Goal: Communication & Community: Answer question/provide support

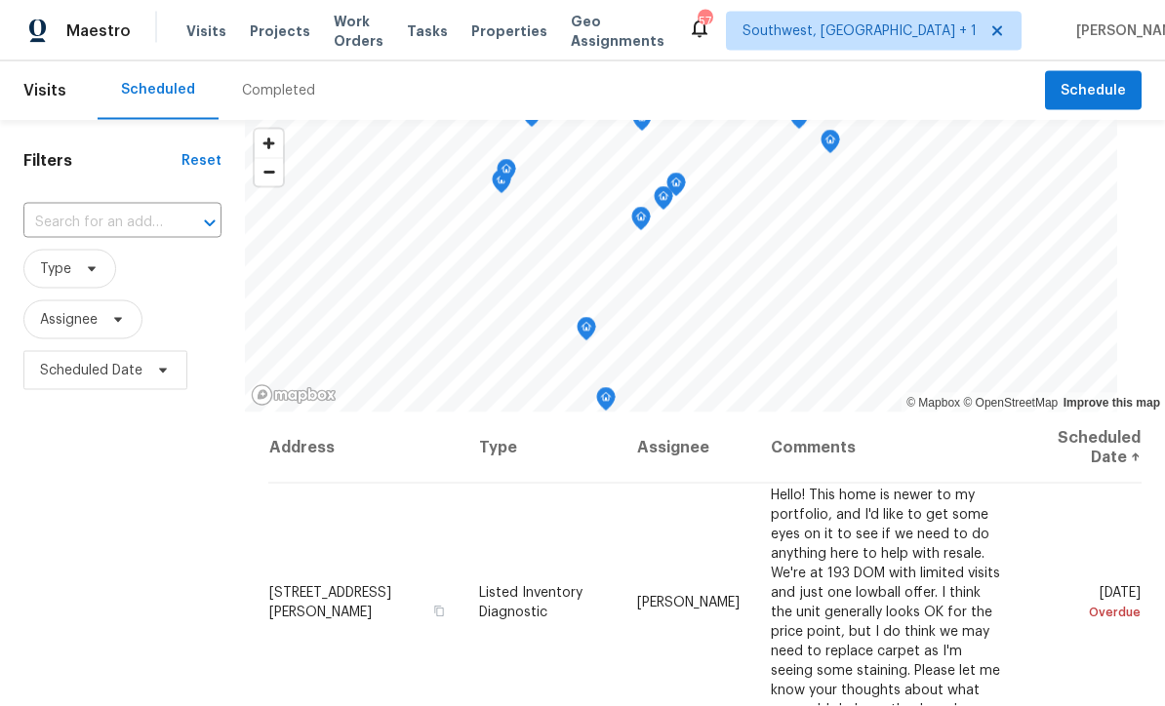
click at [262, 38] on span "Projects" at bounding box center [280, 31] width 60 height 20
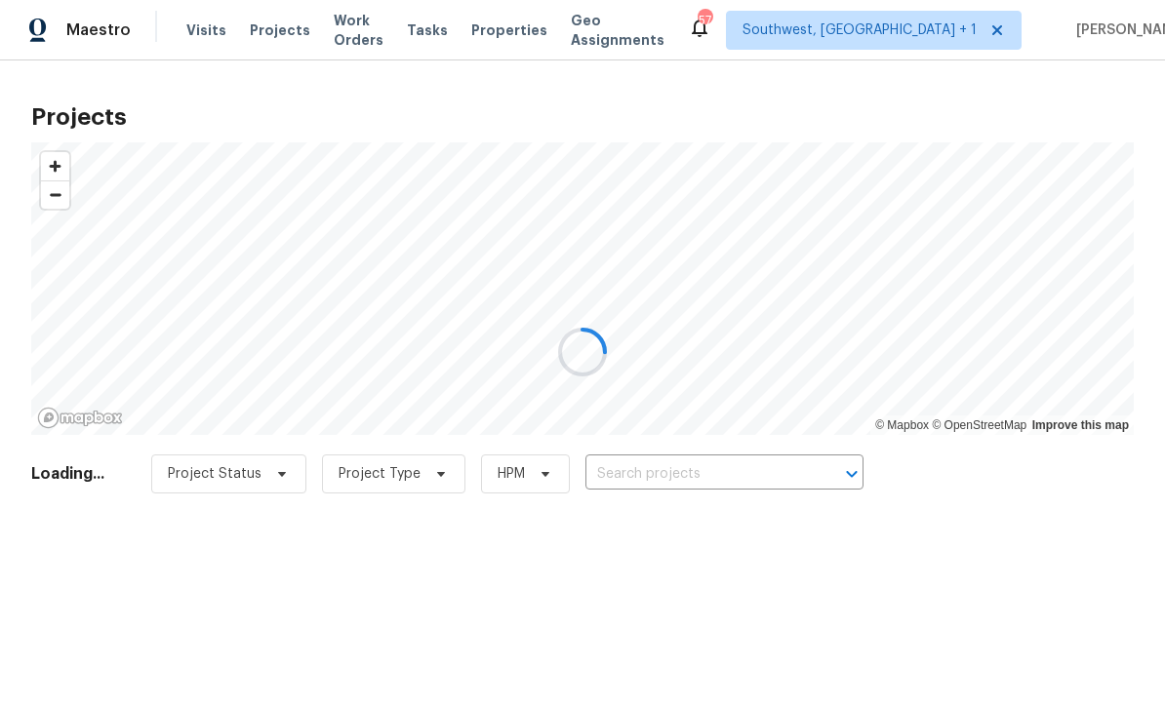
click at [742, 464] on div at bounding box center [582, 353] width 1165 height 706
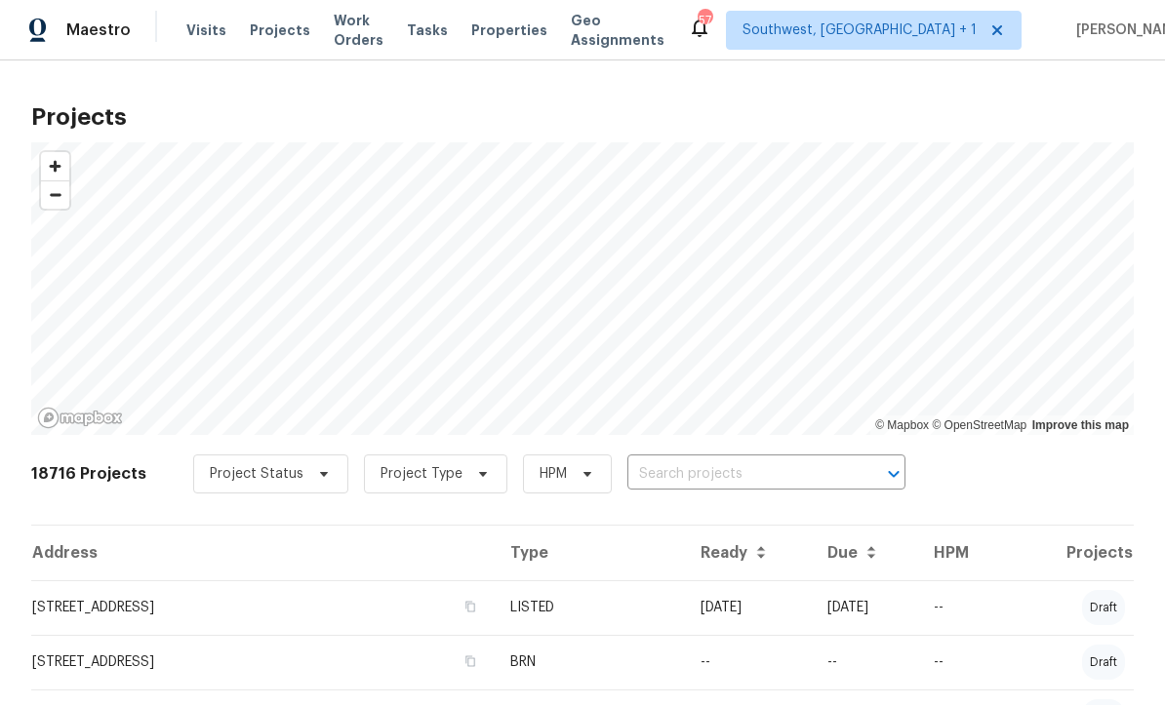
scroll to position [1, 0]
click at [711, 489] on input "text" at bounding box center [738, 476] width 223 height 30
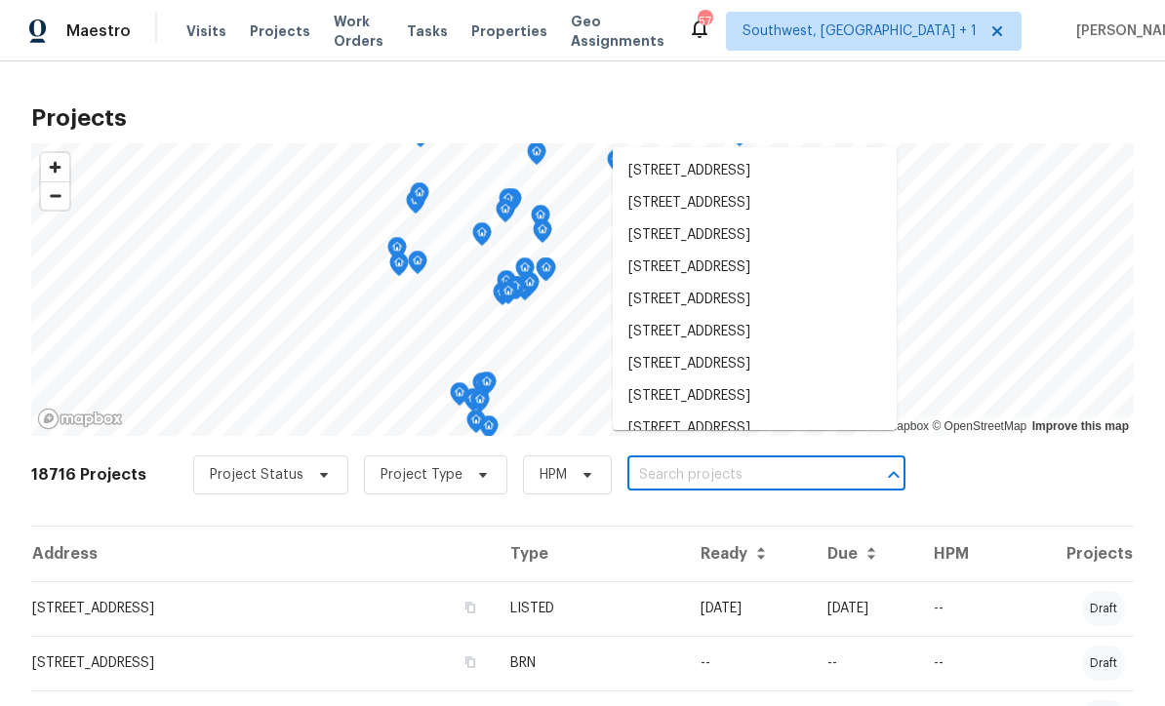
scroll to position [0, 0]
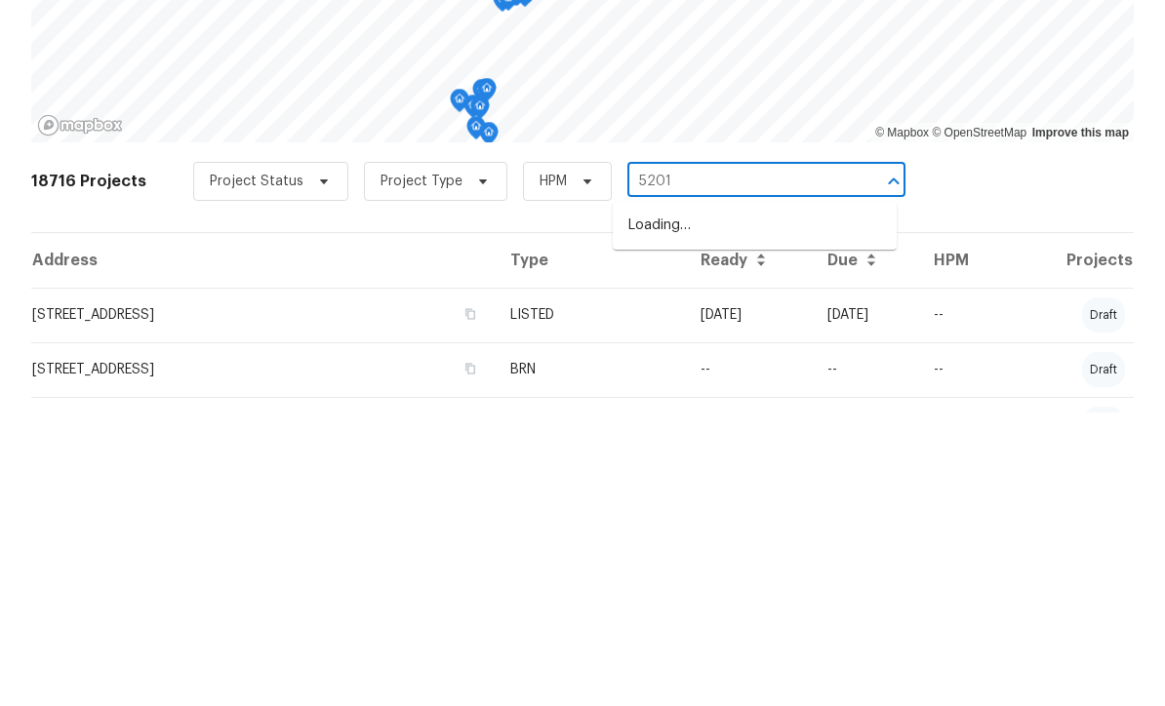
type input "5201 7"
click at [748, 504] on li "[STREET_ADDRESS]" at bounding box center [755, 520] width 284 height 32
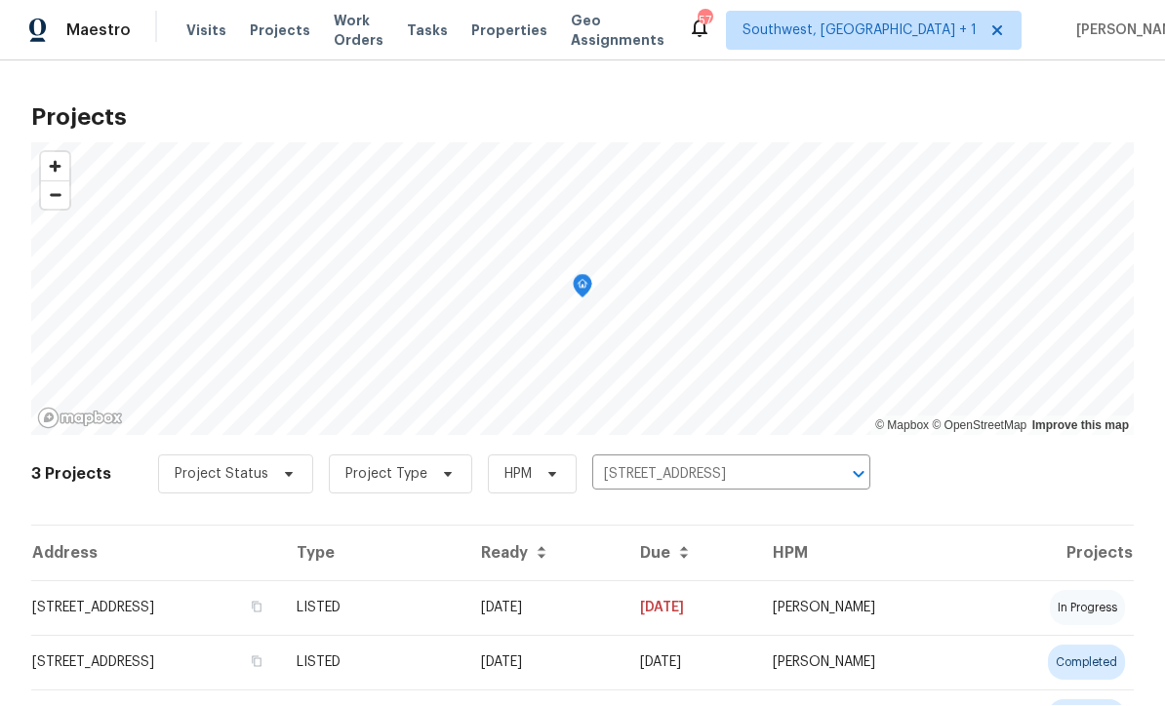
scroll to position [1, 0]
click at [608, 621] on td "[DATE]" at bounding box center [544, 609] width 159 height 55
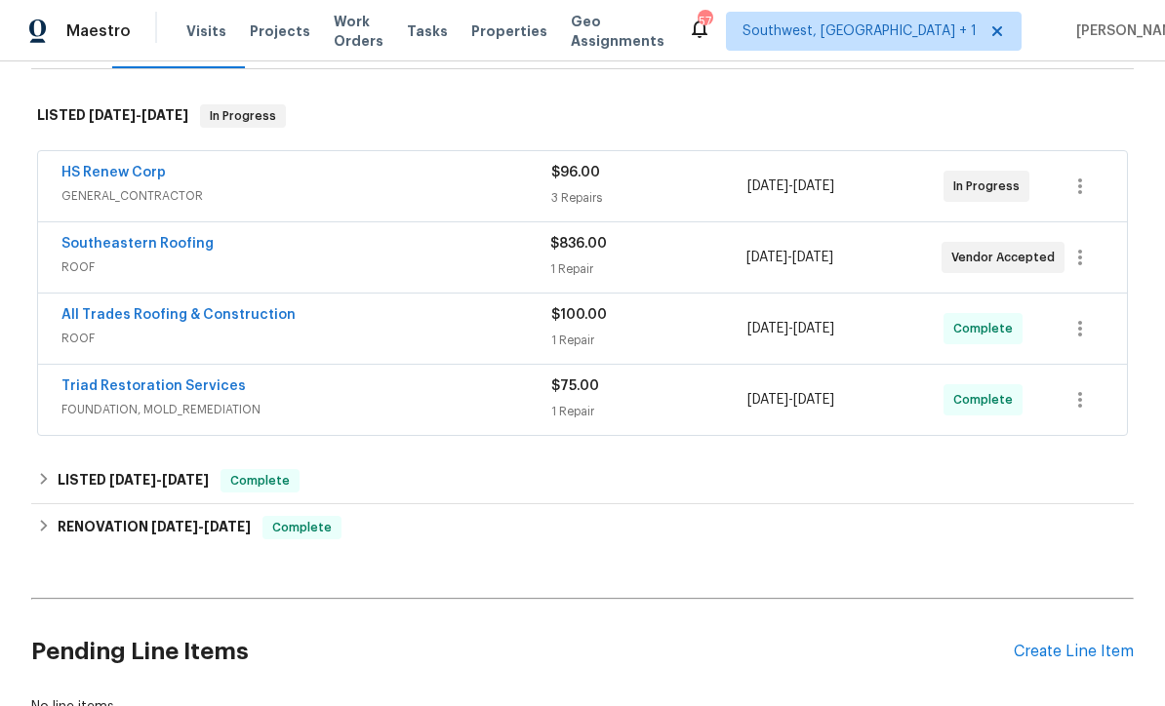
scroll to position [282, 0]
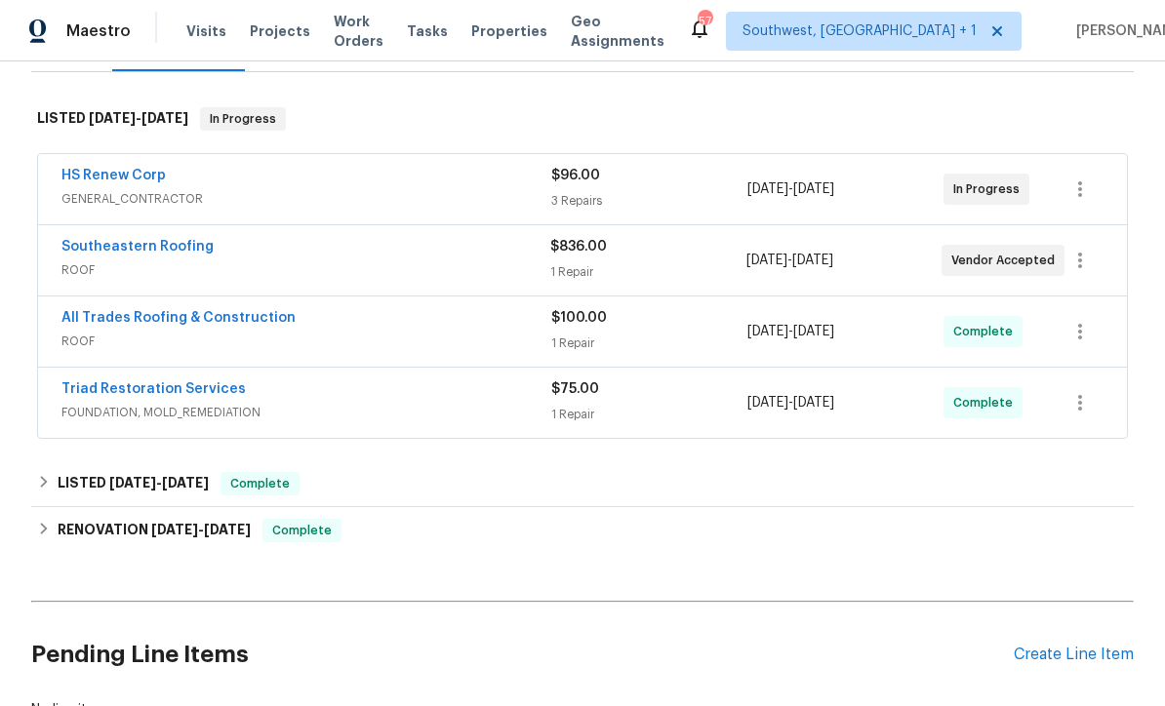
click at [87, 171] on link "HS Renew Corp" at bounding box center [113, 176] width 104 height 14
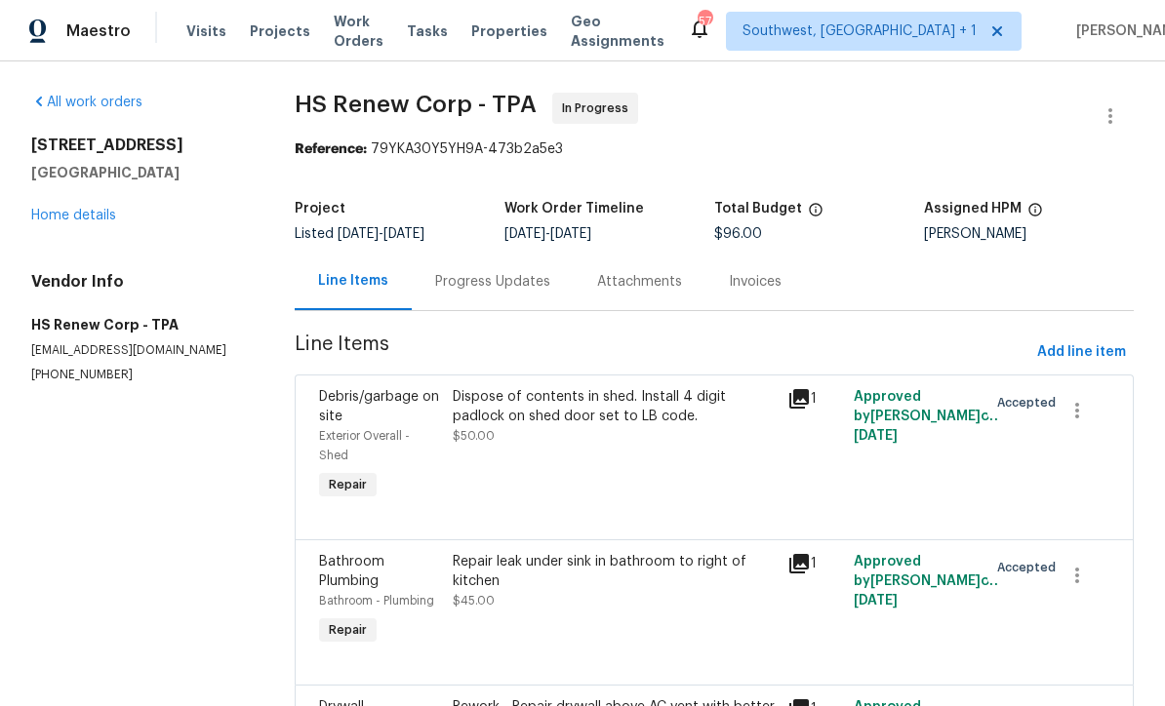
click at [461, 294] on div "Progress Updates" at bounding box center [493, 282] width 162 height 58
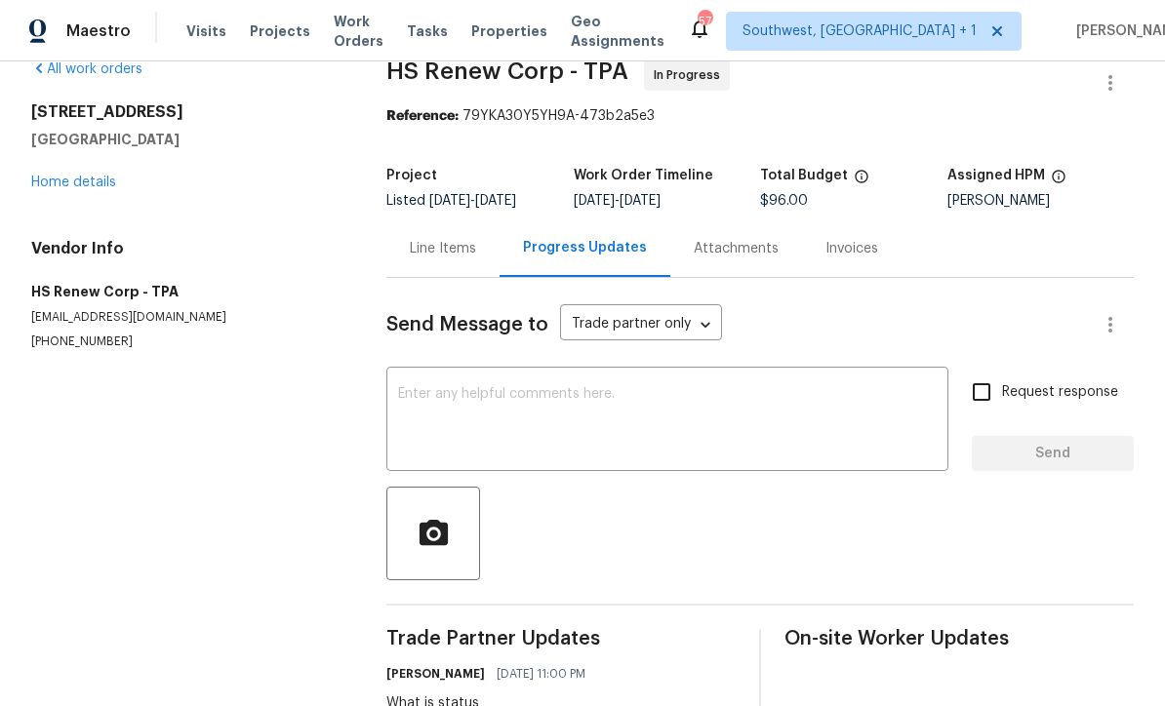
scroll to position [31, 0]
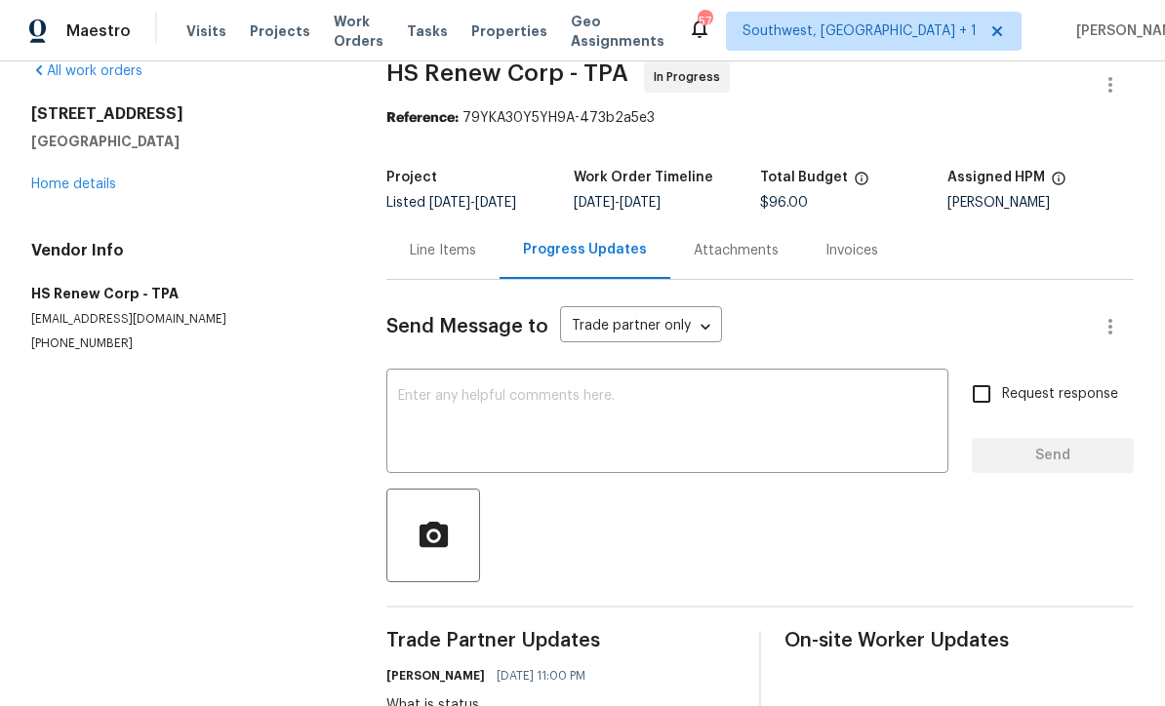
click at [423, 418] on textarea at bounding box center [667, 423] width 539 height 68
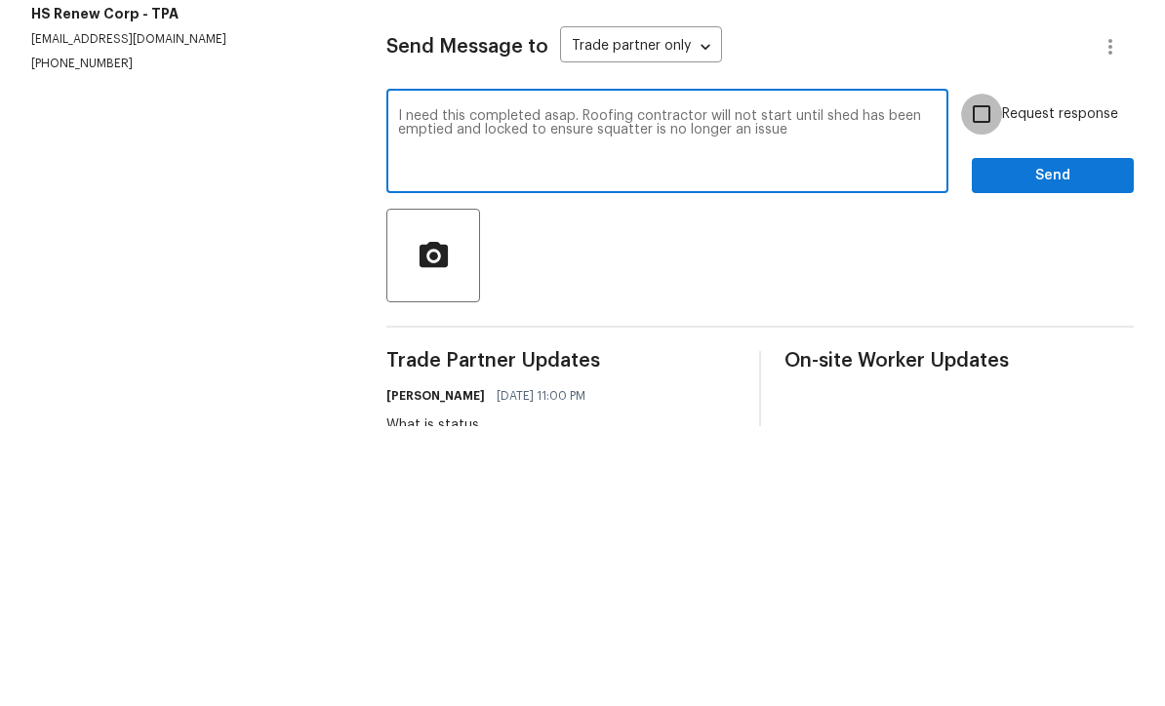
type textarea "I need this completed asap. Roofing contractor will not start until shed has be…"
click at [993, 374] on input "Request response" at bounding box center [981, 394] width 41 height 41
checkbox input "true"
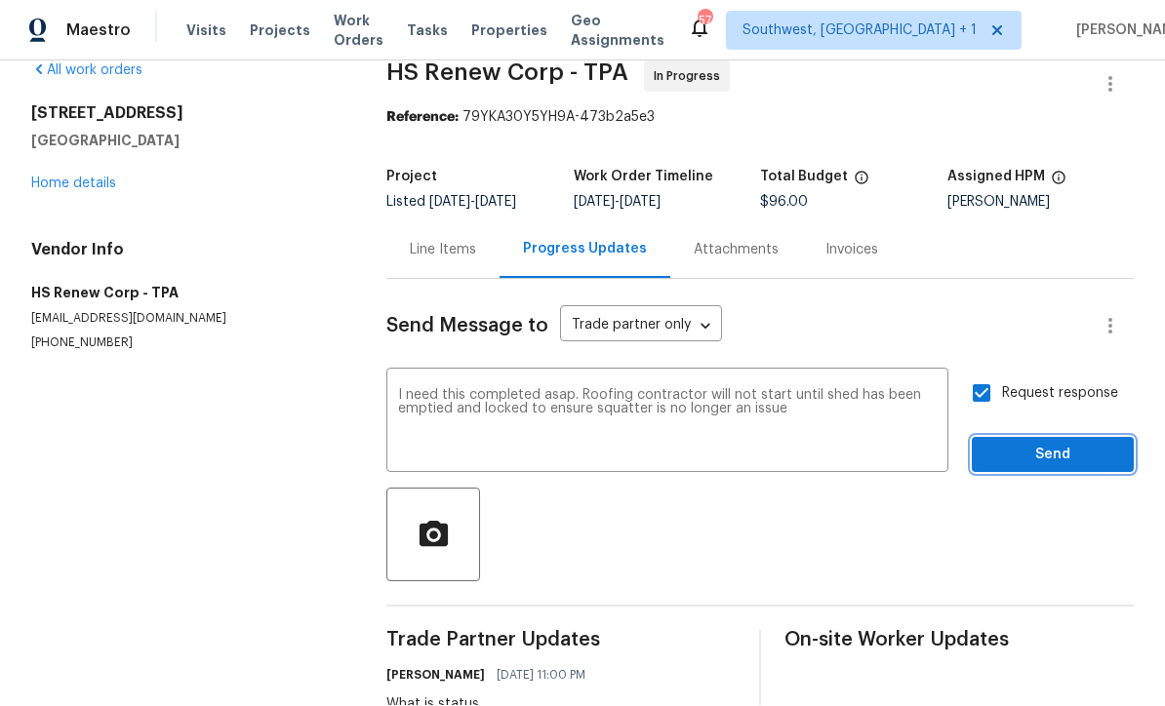
click at [1043, 438] on button "Send" at bounding box center [1053, 456] width 162 height 36
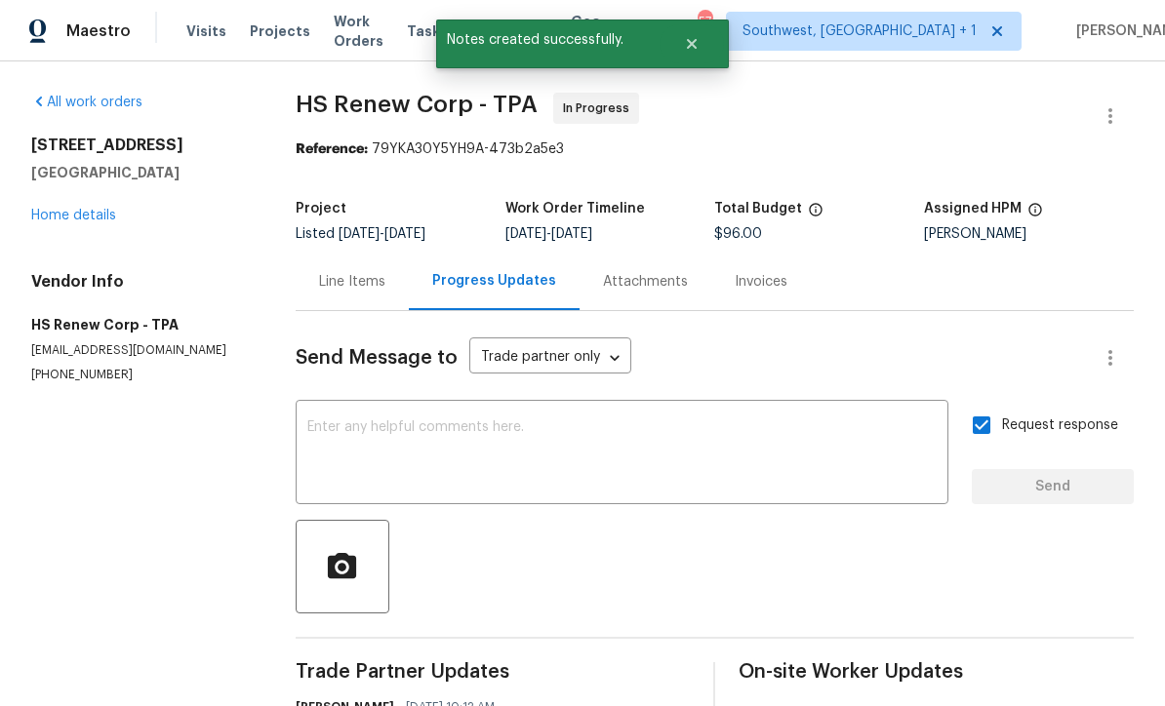
click at [68, 209] on link "Home details" at bounding box center [73, 216] width 85 height 14
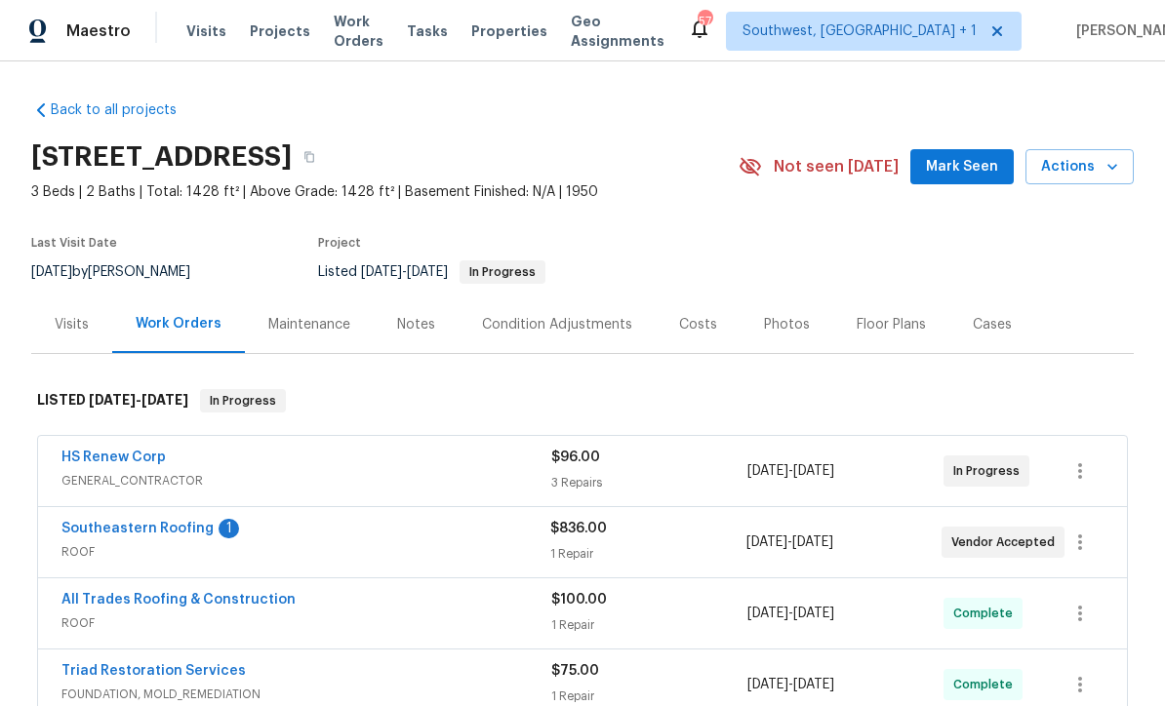
click at [263, 35] on span "Projects" at bounding box center [280, 31] width 60 height 20
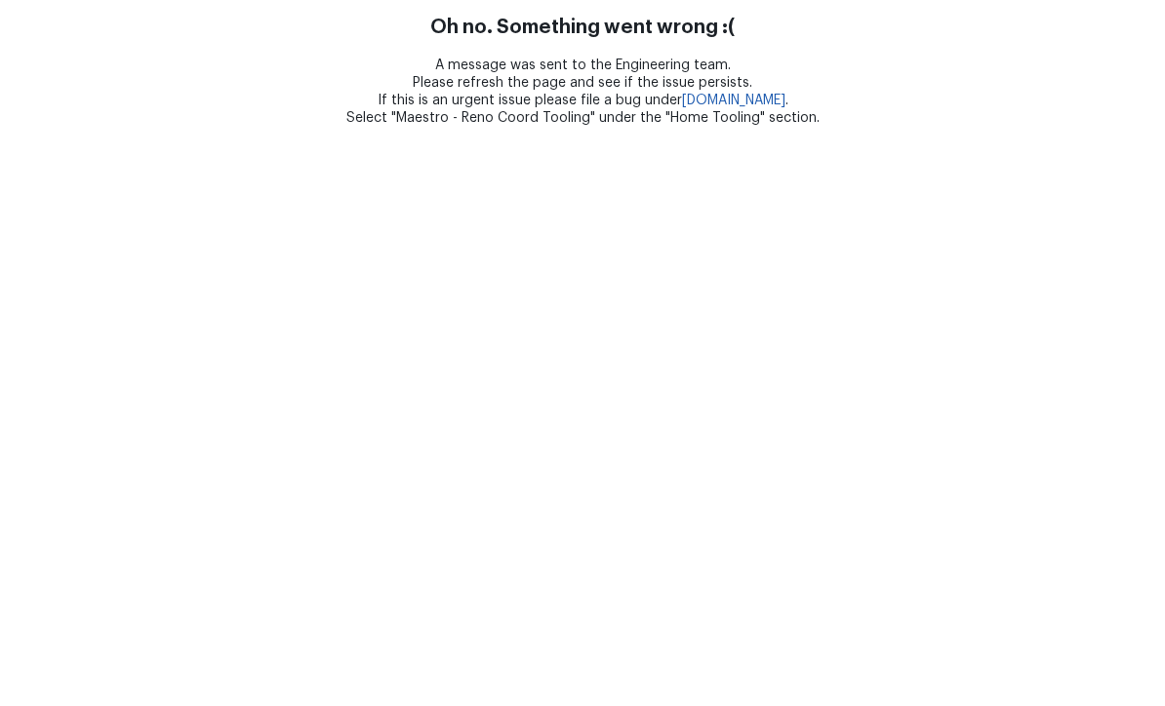
click at [84, 127] on html "Oh no. Something went wrong :( A message was sent to the Engineering team. Plea…" at bounding box center [582, 63] width 1165 height 127
click at [112, 127] on html "Oh no. Something went wrong :( A message was sent to the Engineering team. Plea…" at bounding box center [582, 63] width 1165 height 127
click at [110, 127] on html "Oh no. Something went wrong :( A message was sent to the Engineering team. Plea…" at bounding box center [582, 63] width 1165 height 127
click at [122, 127] on html "Oh no. Something went wrong :( A message was sent to the Engineering team. Plea…" at bounding box center [582, 63] width 1165 height 127
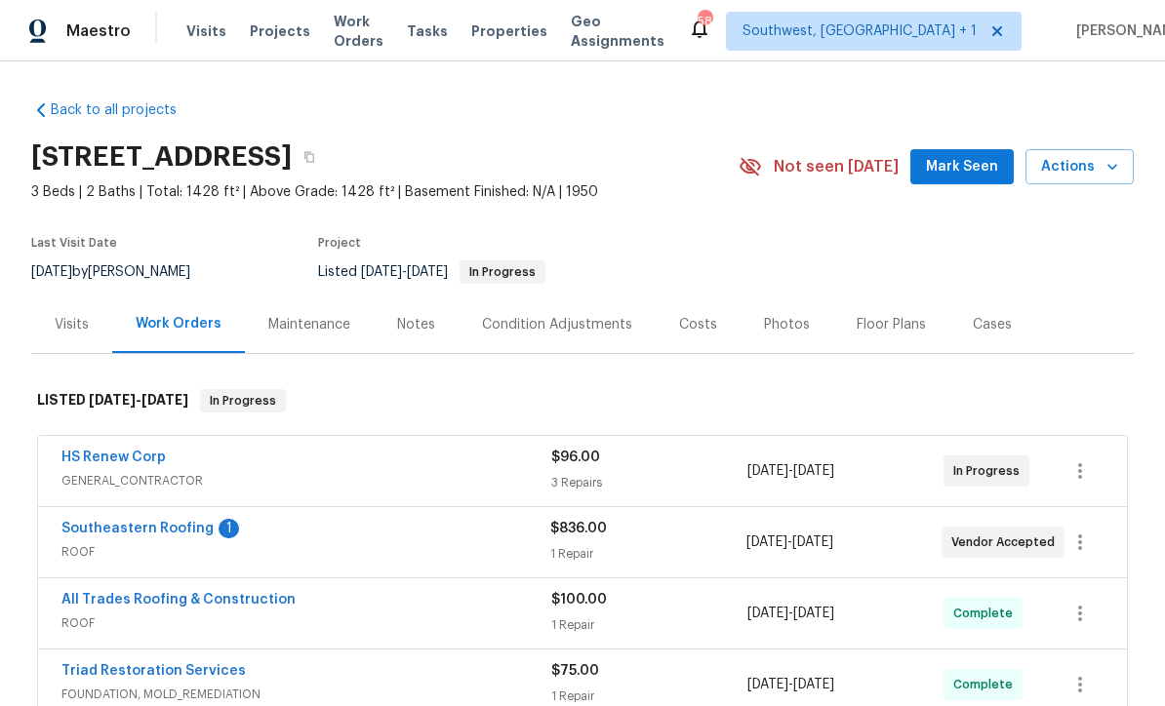
click at [109, 526] on link "Southeastern Roofing" at bounding box center [137, 529] width 152 height 14
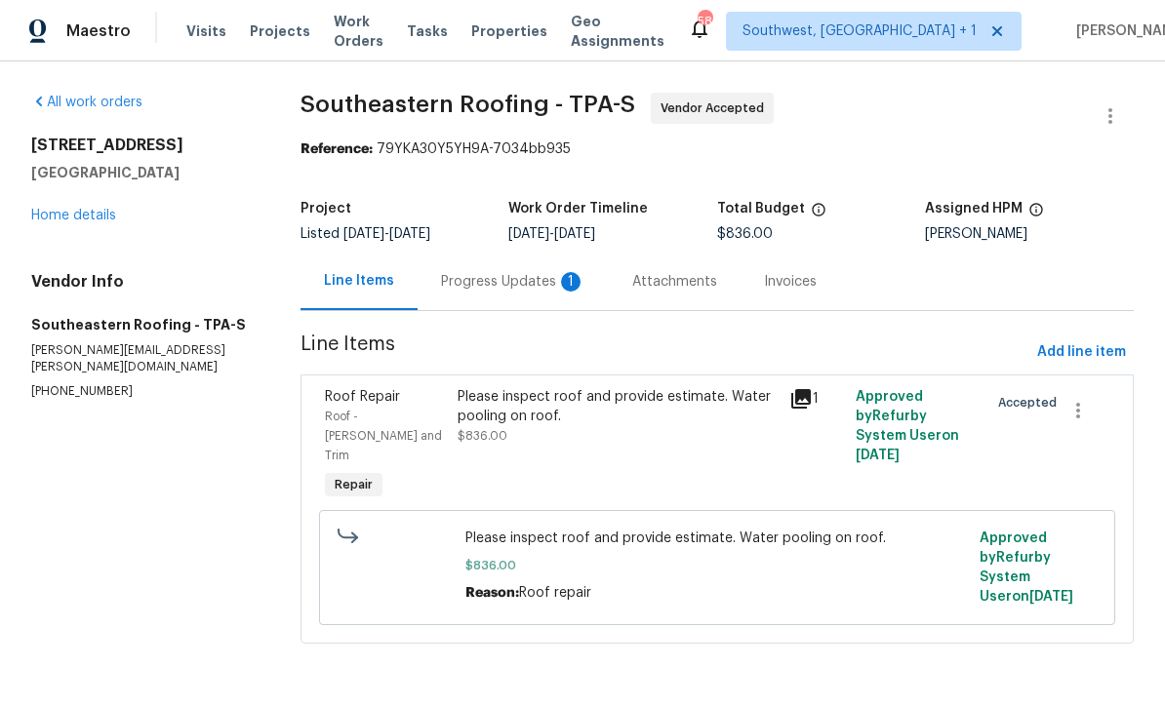
click at [532, 302] on div "Progress Updates 1" at bounding box center [513, 282] width 191 height 58
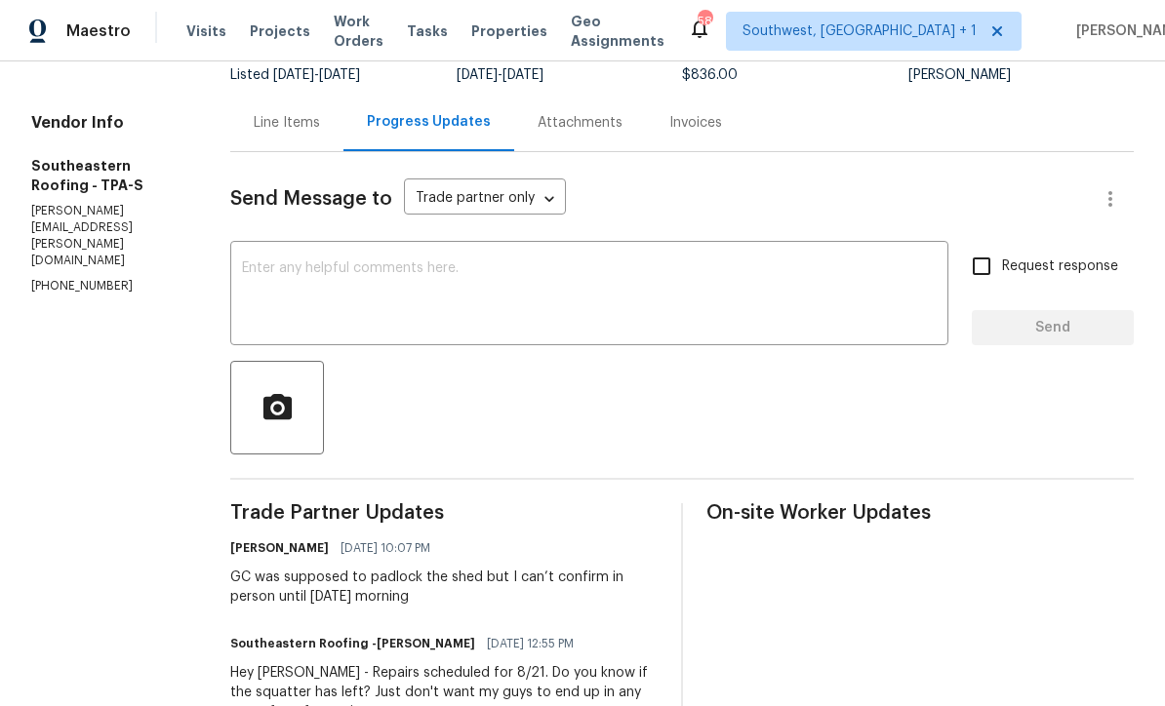
scroll to position [125, 0]
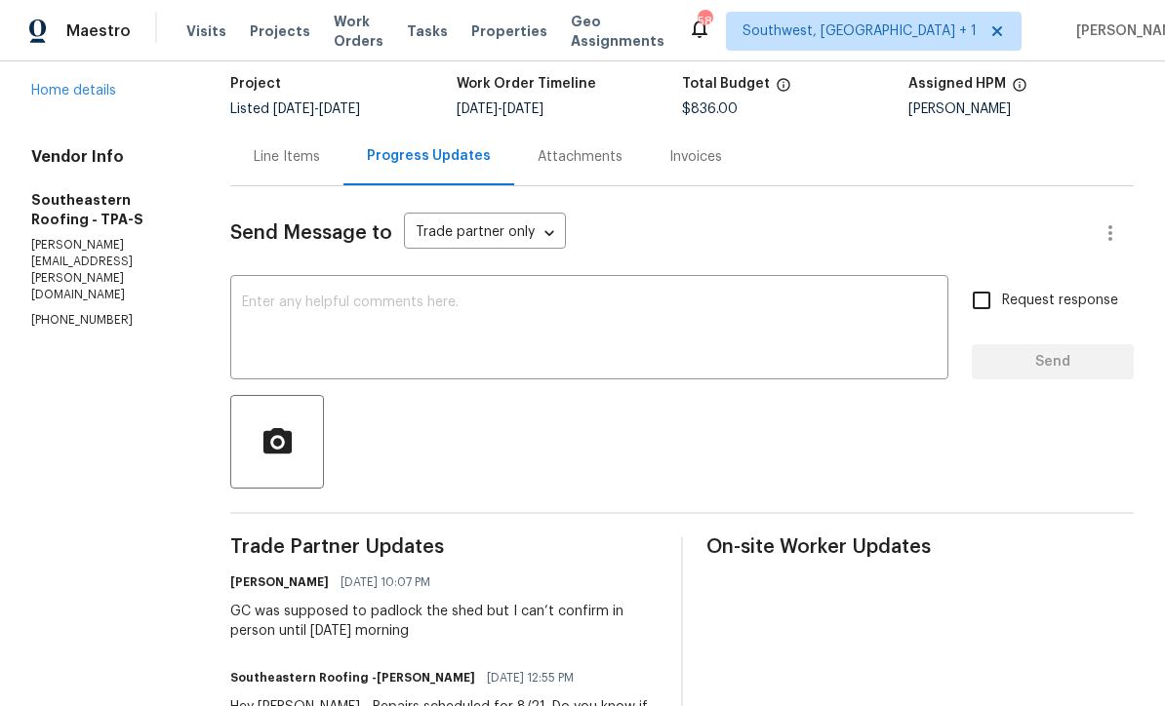
click at [242, 303] on textarea at bounding box center [589, 330] width 695 height 68
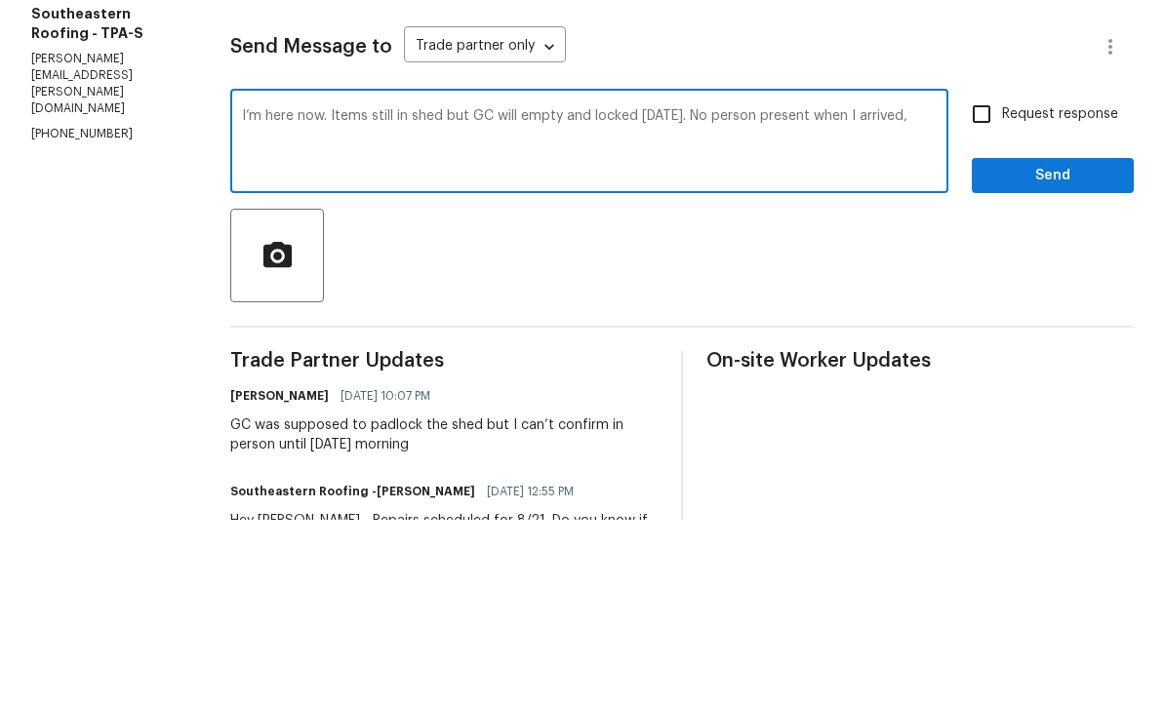
type textarea "I’m here now. Items still in shed but GC will empty and locked today. No person…"
click at [997, 280] on input "Request response" at bounding box center [981, 300] width 41 height 41
checkbox input "true"
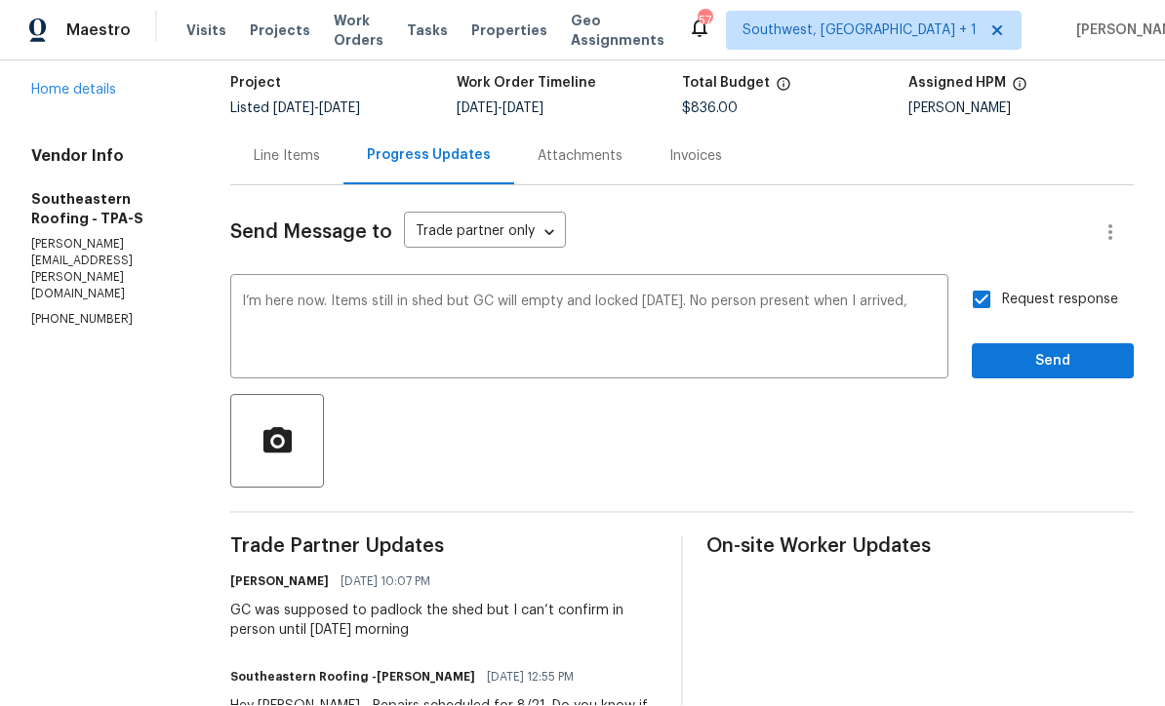
click at [880, 296] on textarea "I’m here now. Items still in shed but GC will empty and locked today. No person…" at bounding box center [589, 330] width 695 height 68
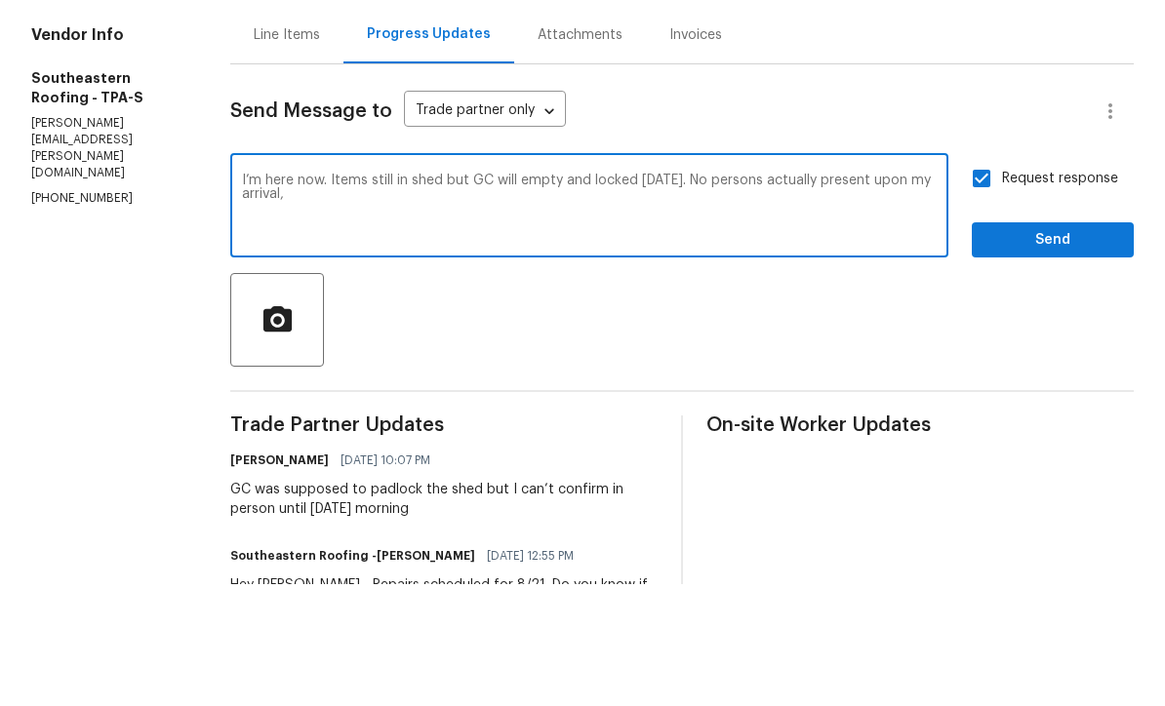
type textarea "I’m here now. Items still in shed but GC will empty and locked today. No person…"
click at [1040, 350] on span "Send" at bounding box center [1053, 362] width 131 height 24
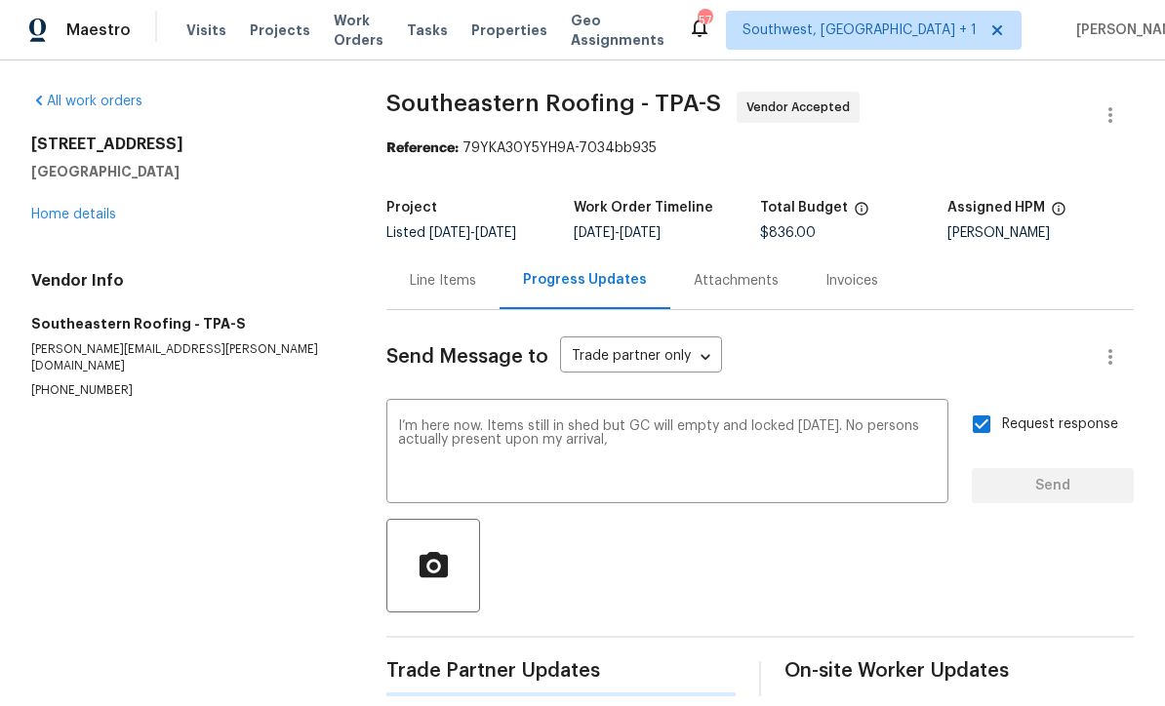
scroll to position [24, 0]
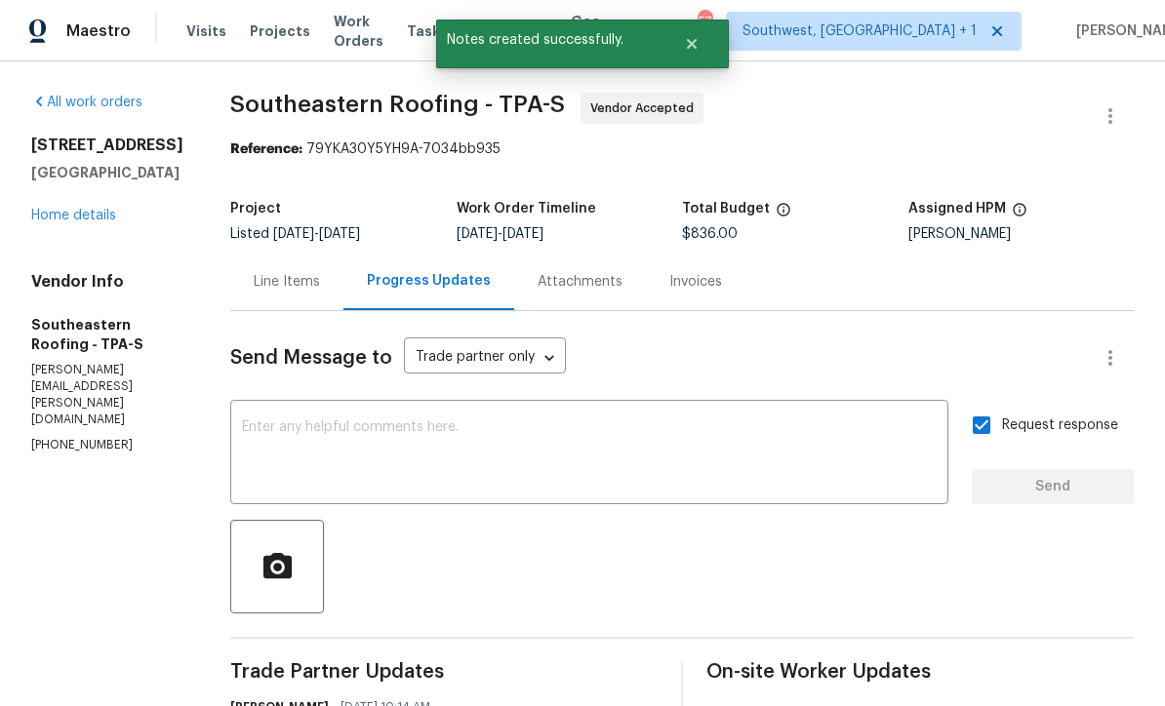
click at [46, 222] on link "Home details" at bounding box center [73, 216] width 85 height 14
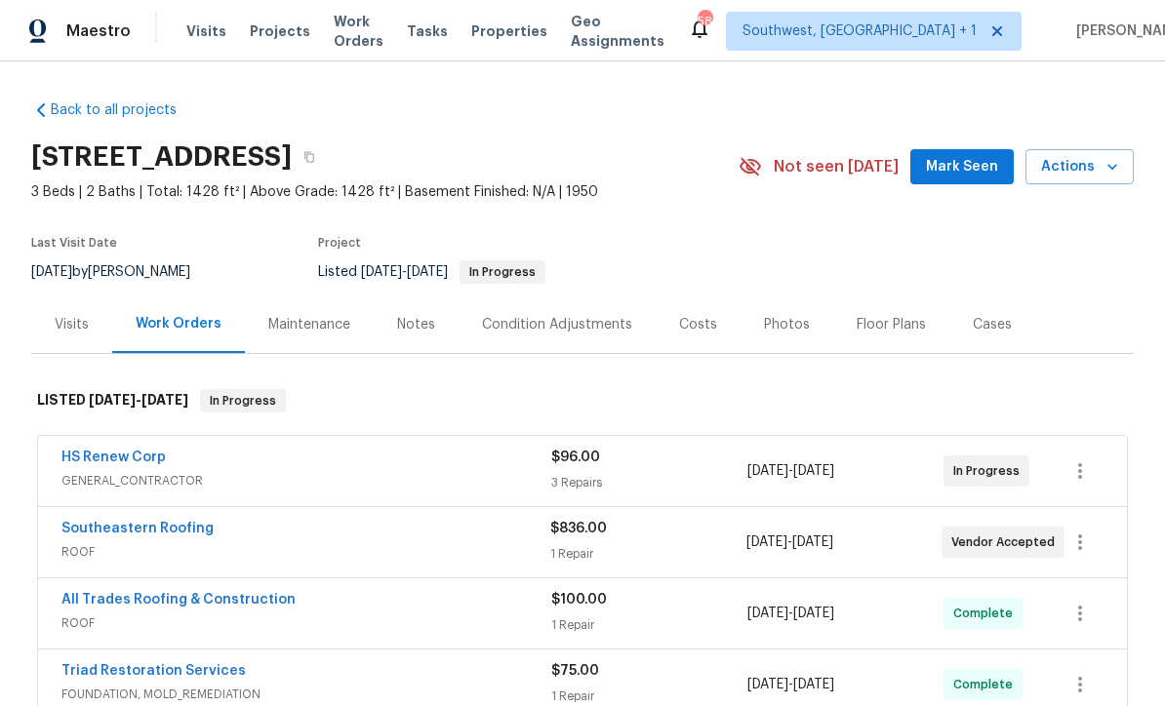
click at [265, 37] on span "Projects" at bounding box center [280, 31] width 60 height 20
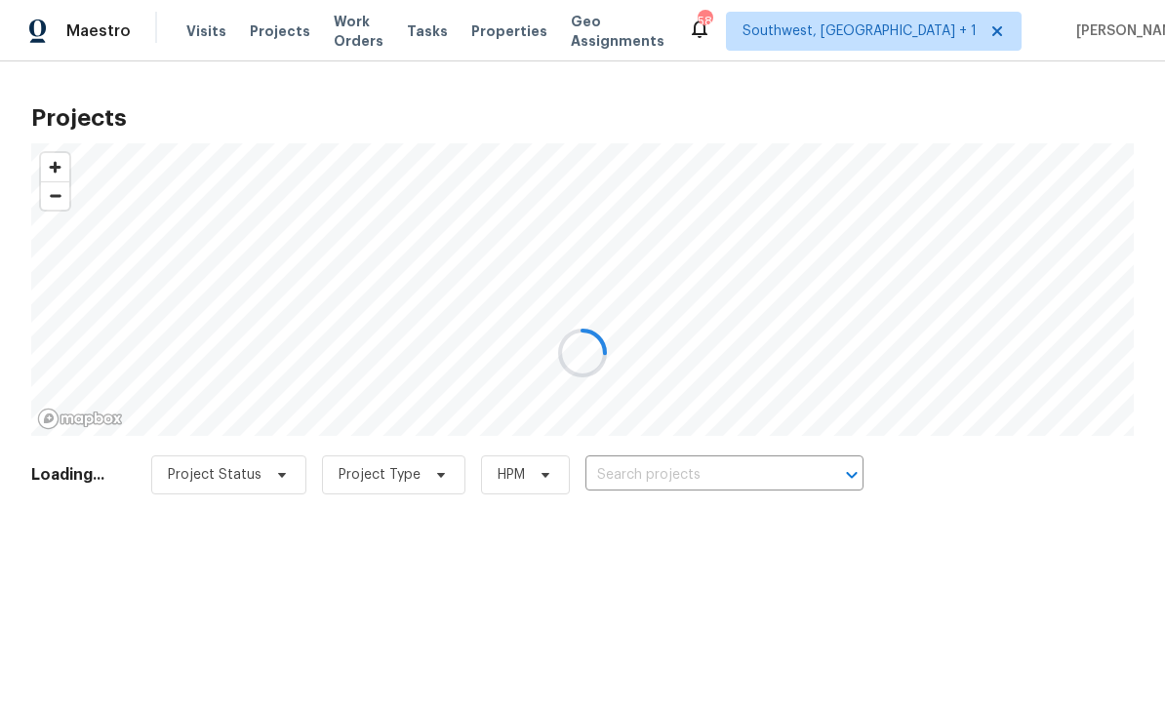
click at [683, 481] on div at bounding box center [582, 353] width 1165 height 706
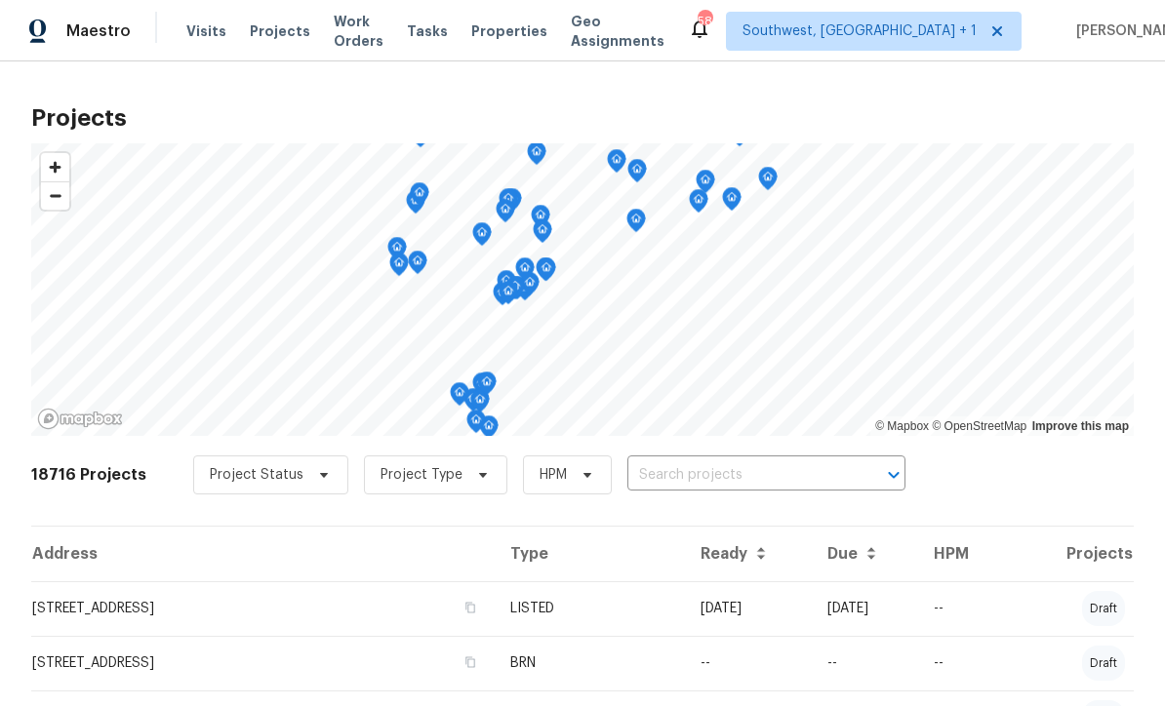
click at [689, 489] on input "text" at bounding box center [738, 476] width 223 height 30
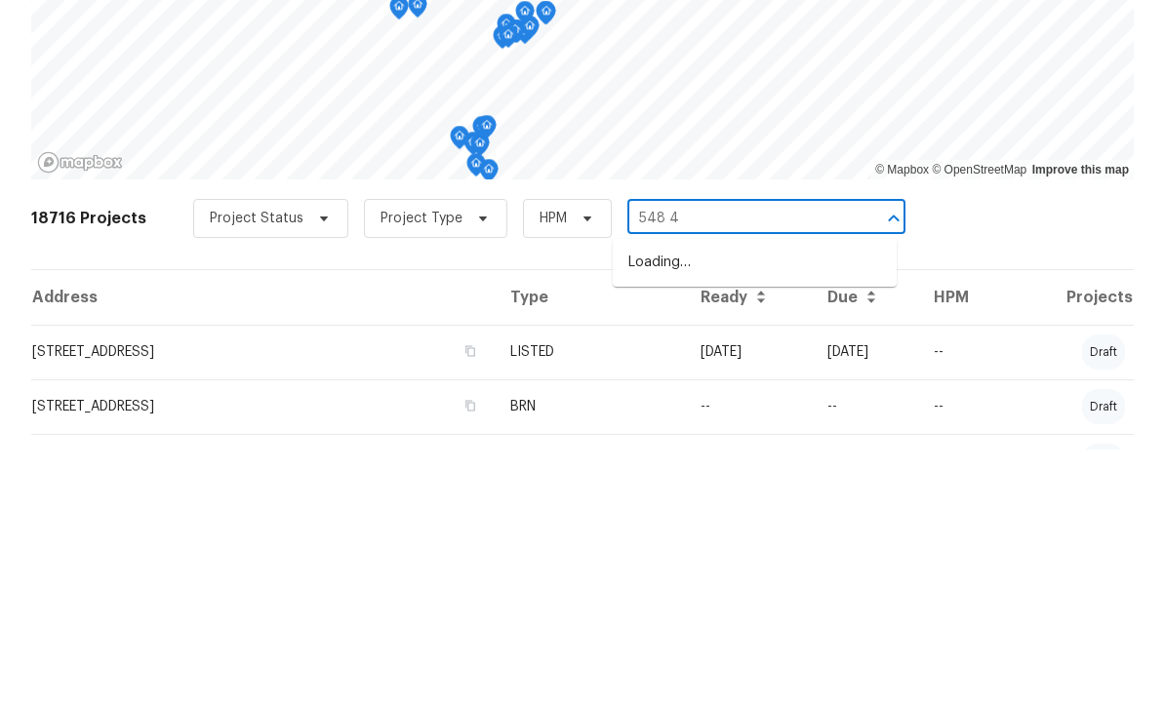
type input "548 47"
click at [786, 504] on li "[STREET_ADDRESS]" at bounding box center [755, 520] width 284 height 32
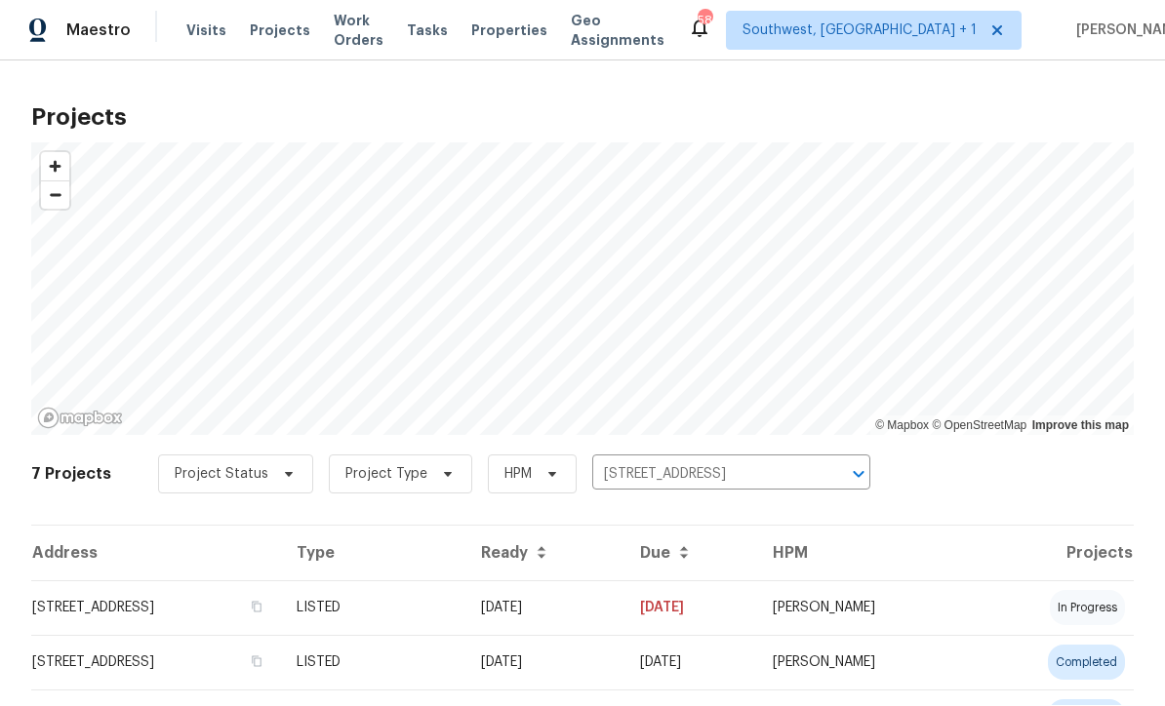
scroll to position [1, 0]
click at [625, 617] on td "[DATE]" at bounding box center [544, 609] width 159 height 55
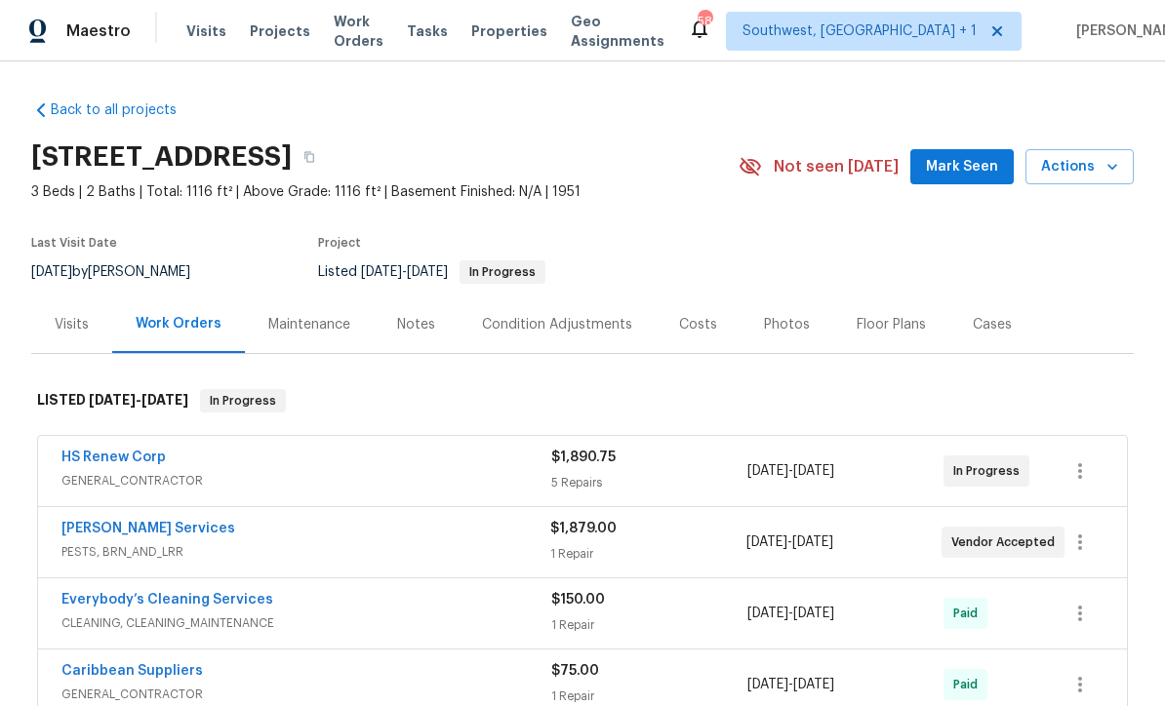
scroll to position [143, 0]
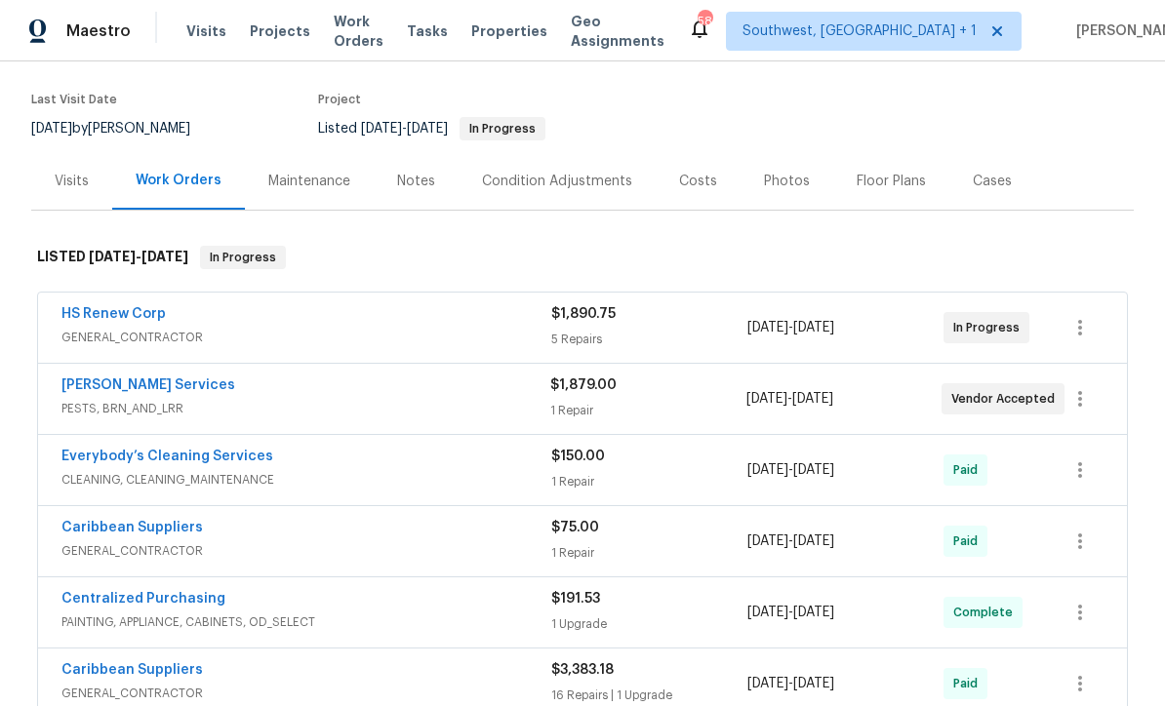
click at [71, 318] on link "HS Renew Corp" at bounding box center [113, 314] width 104 height 14
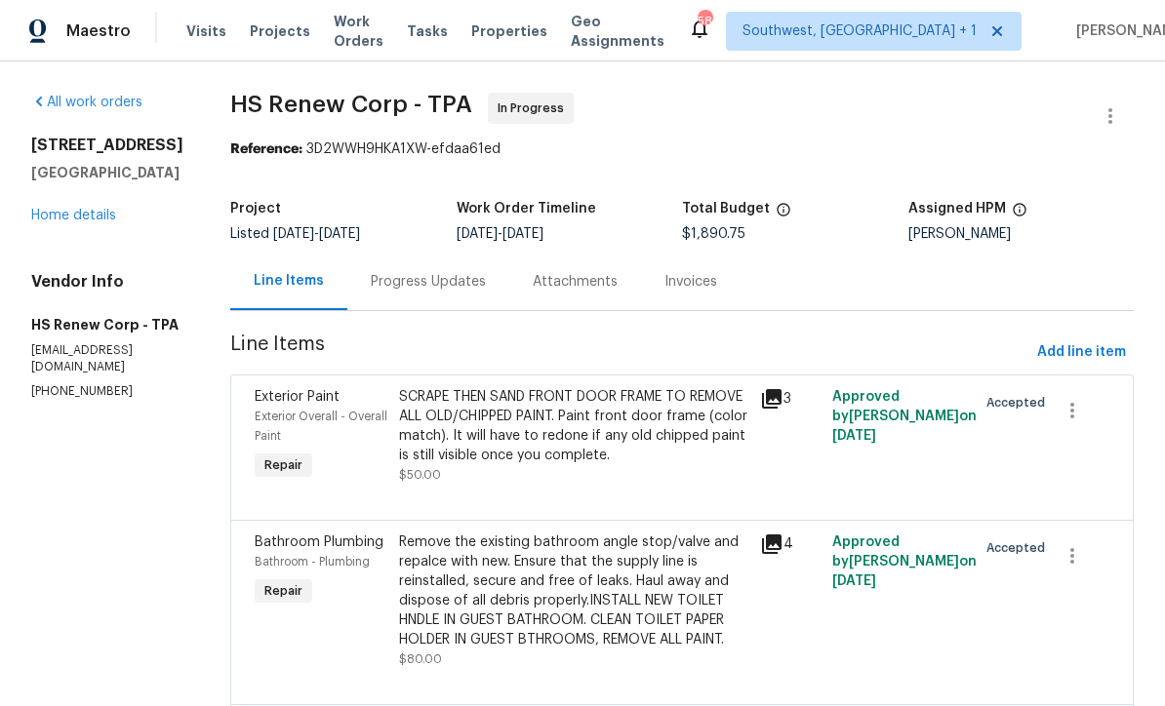
click at [407, 285] on div "Progress Updates" at bounding box center [428, 282] width 115 height 20
